Goal: Transaction & Acquisition: Obtain resource

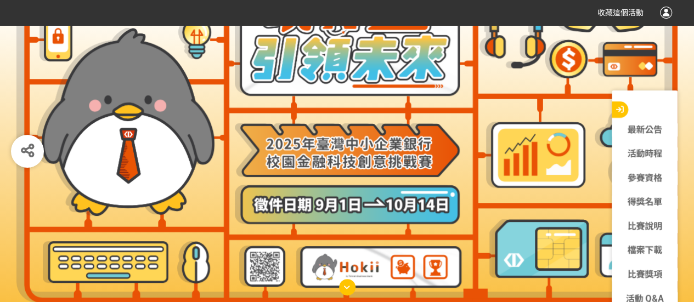
scroll to position [110, 0]
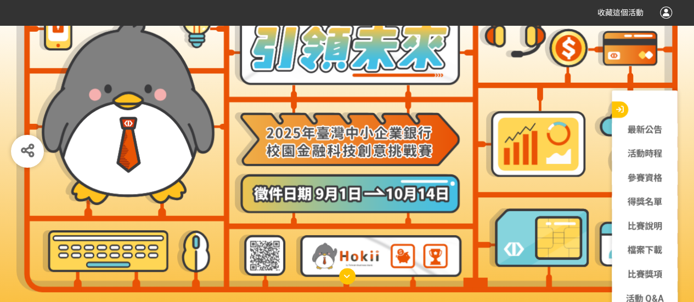
click at [10, 101] on div at bounding box center [347, 121] width 694 height 411
click at [649, 277] on link "比賽獎項" at bounding box center [645, 274] width 66 height 13
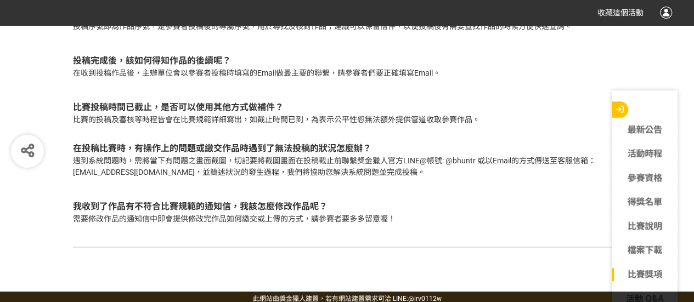
scroll to position [3777, 0]
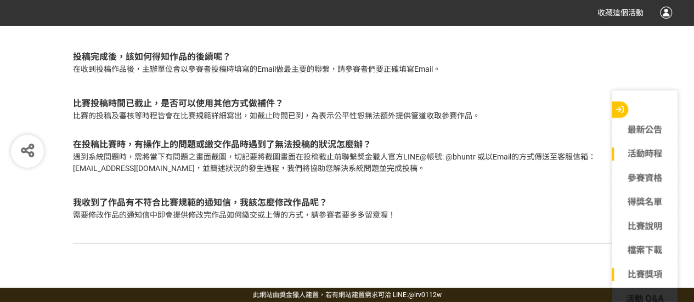
click at [648, 155] on link "活動時程" at bounding box center [645, 154] width 66 height 13
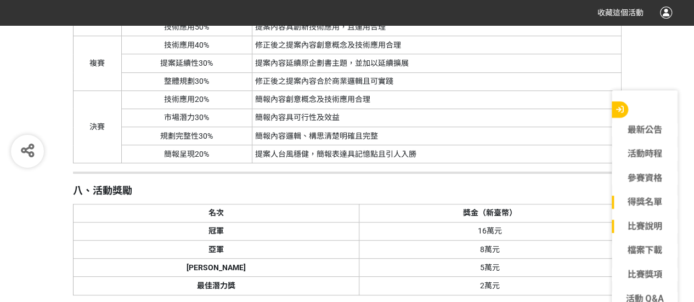
scroll to position [2311, 0]
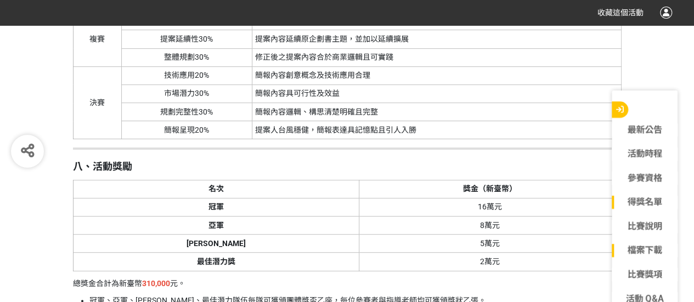
click at [650, 252] on link "檔案下載" at bounding box center [645, 250] width 66 height 13
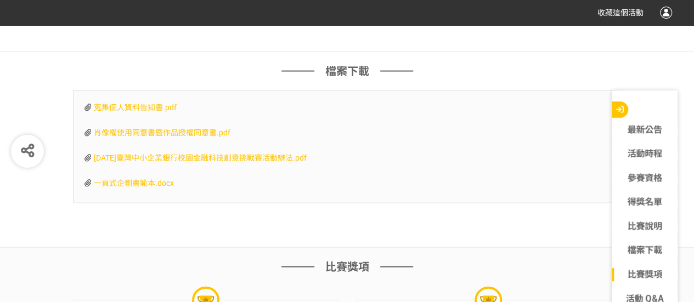
scroll to position [3188, 0]
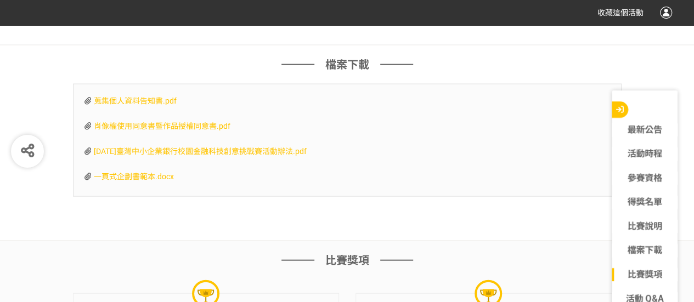
click at [257, 154] on span "[DATE]臺灣中小企業銀行校園金融科技創意挑戰賽活動辦法.pdf" at bounding box center [200, 151] width 213 height 9
